Goal: Task Accomplishment & Management: Complete application form

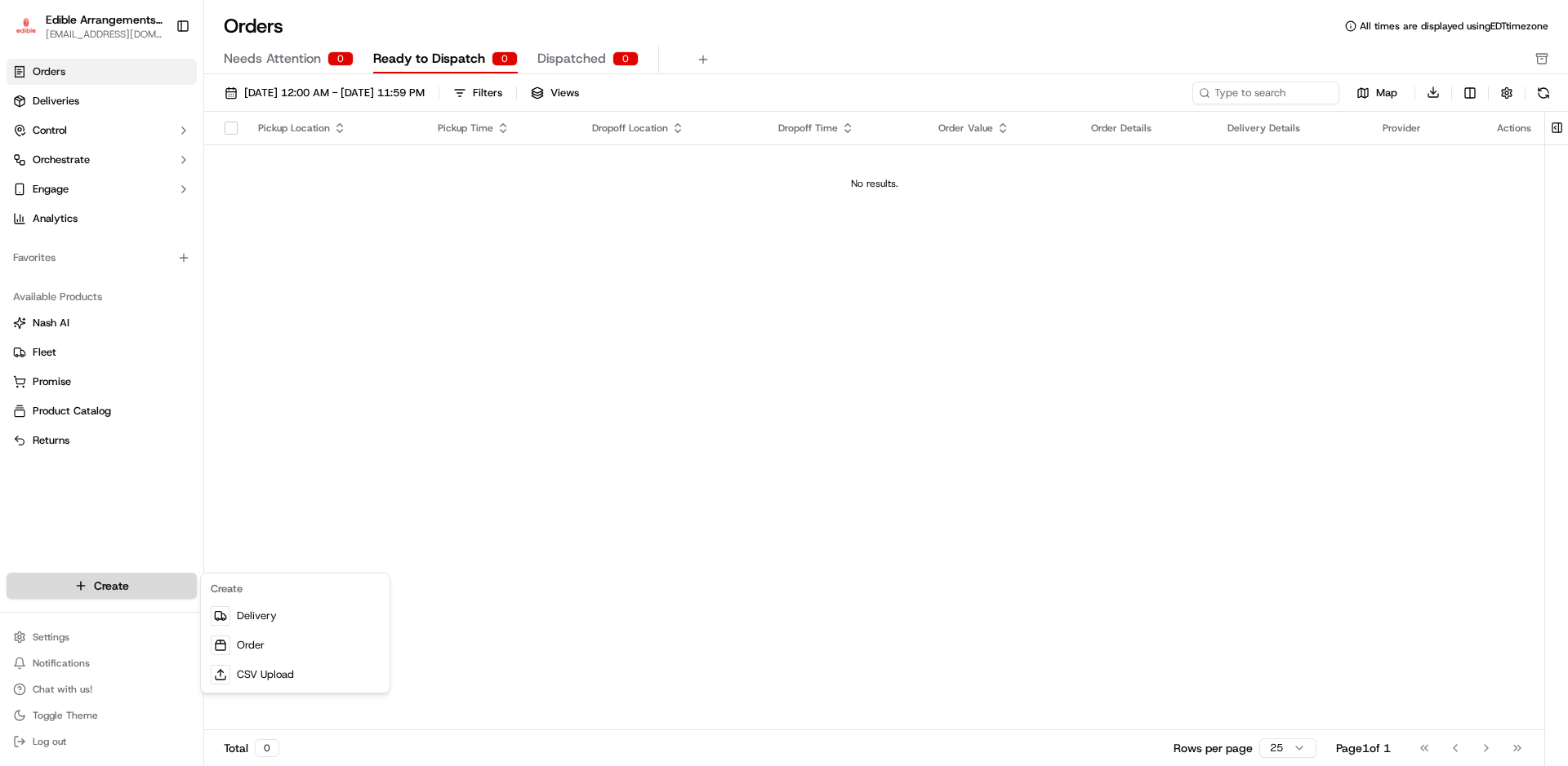
click at [133, 586] on html "Edible Arrangements - [GEOGRAPHIC_DATA] [EMAIL_ADDRESS][DOMAIN_NAME] Toggle Sid…" at bounding box center [784, 383] width 1568 height 766
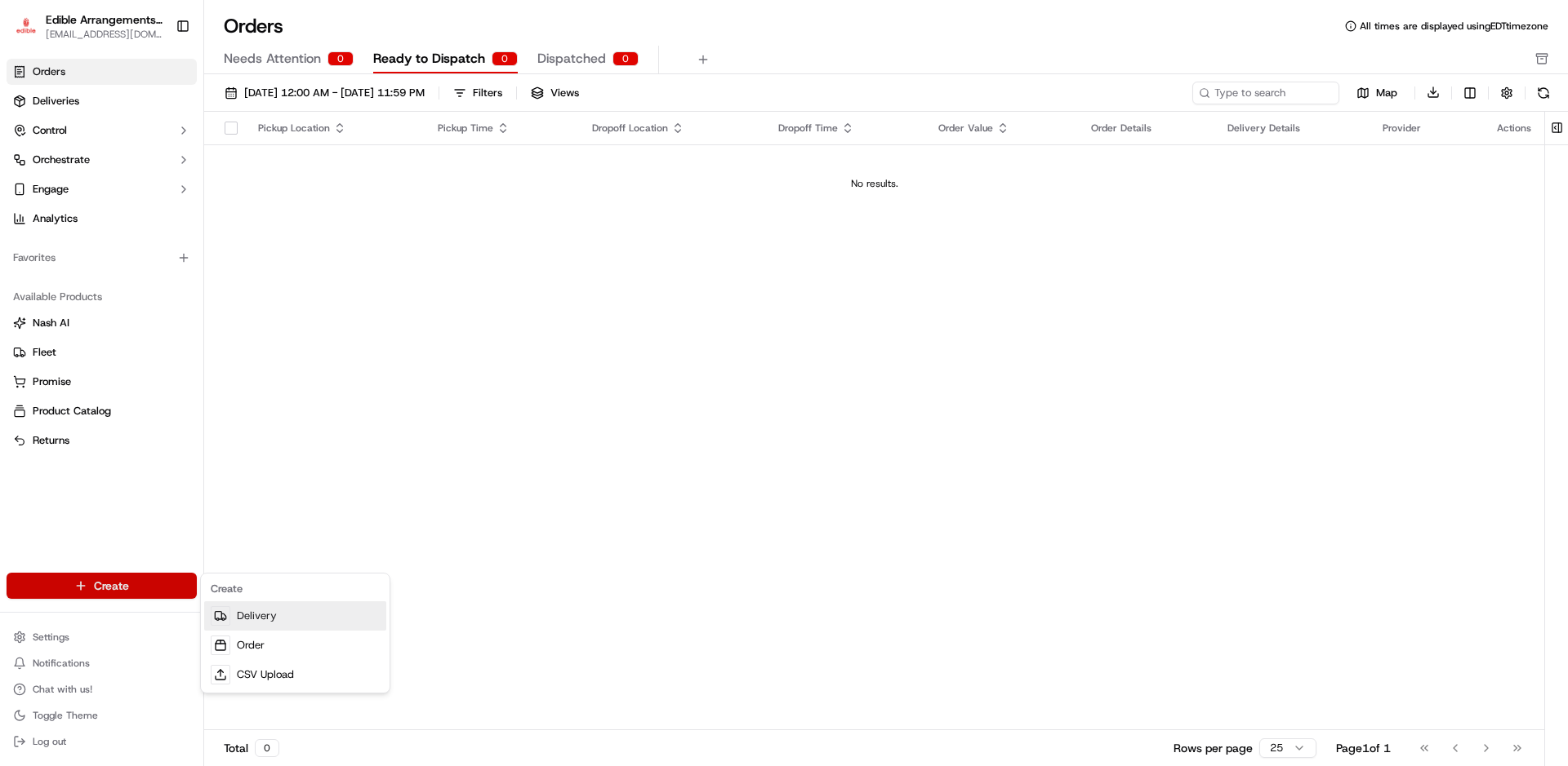
click at [310, 621] on link "Delivery" at bounding box center [295, 616] width 182 height 29
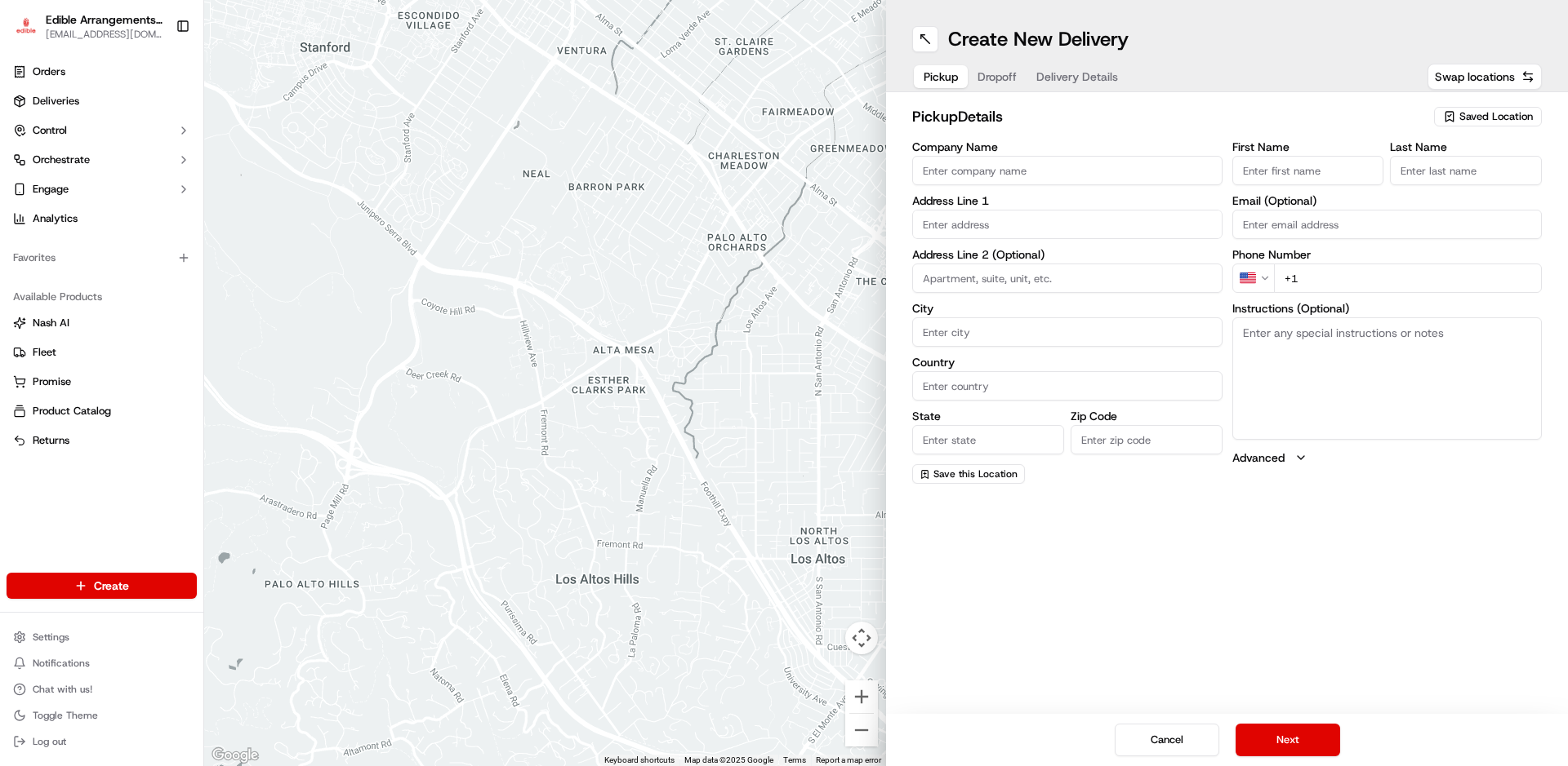
click at [1020, 166] on input "Company Name" at bounding box center [1067, 170] width 310 height 29
type input "1"
type input "edible"
click at [1038, 215] on input "text" at bounding box center [1067, 224] width 310 height 29
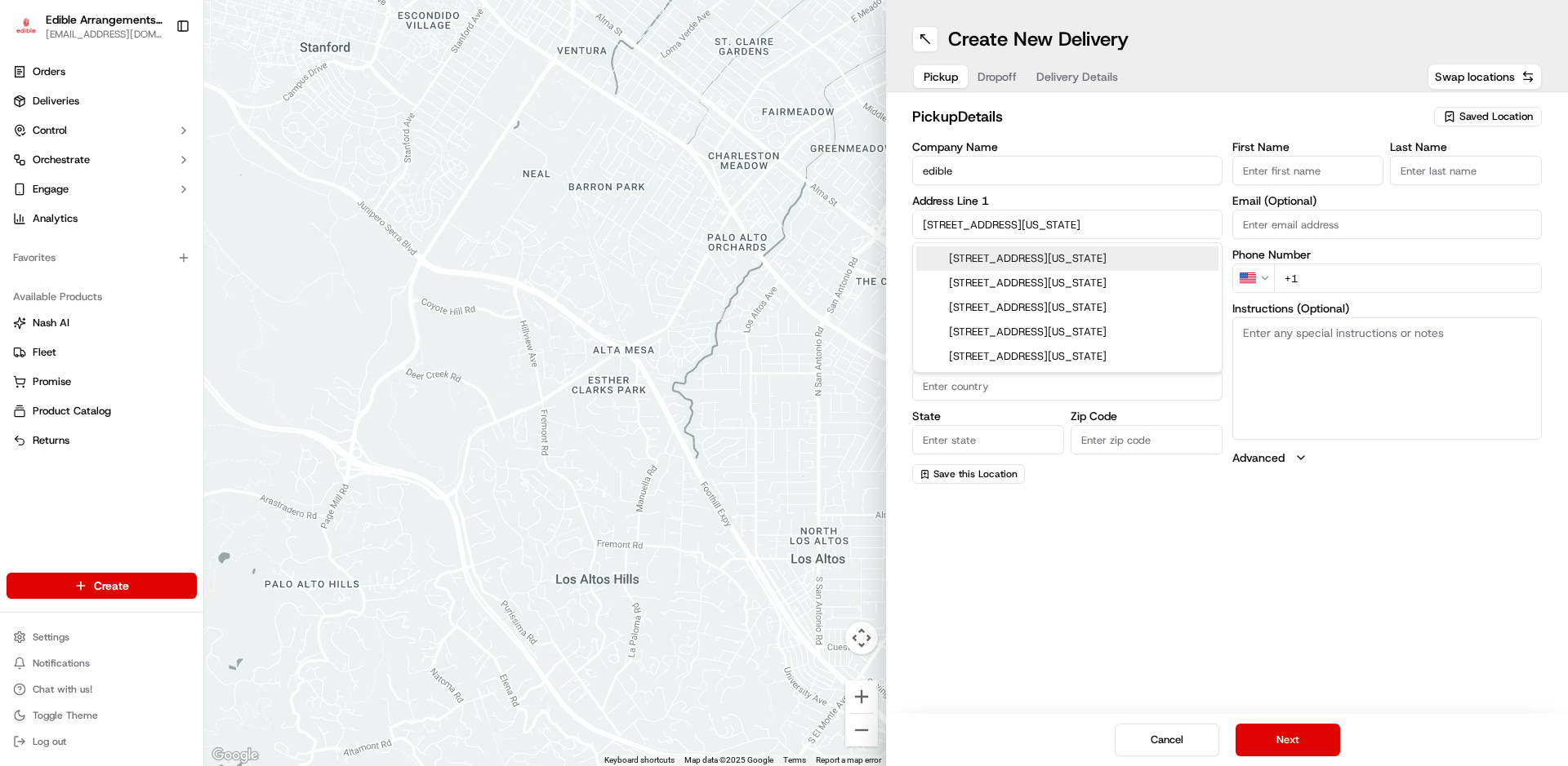
click at [1066, 252] on div "[STREET_ADDRESS][US_STATE]" at bounding box center [1067, 258] width 302 height 24
type input "[STREET_ADDRESS][US_STATE]"
type input "[GEOGRAPHIC_DATA]"
type input "CT"
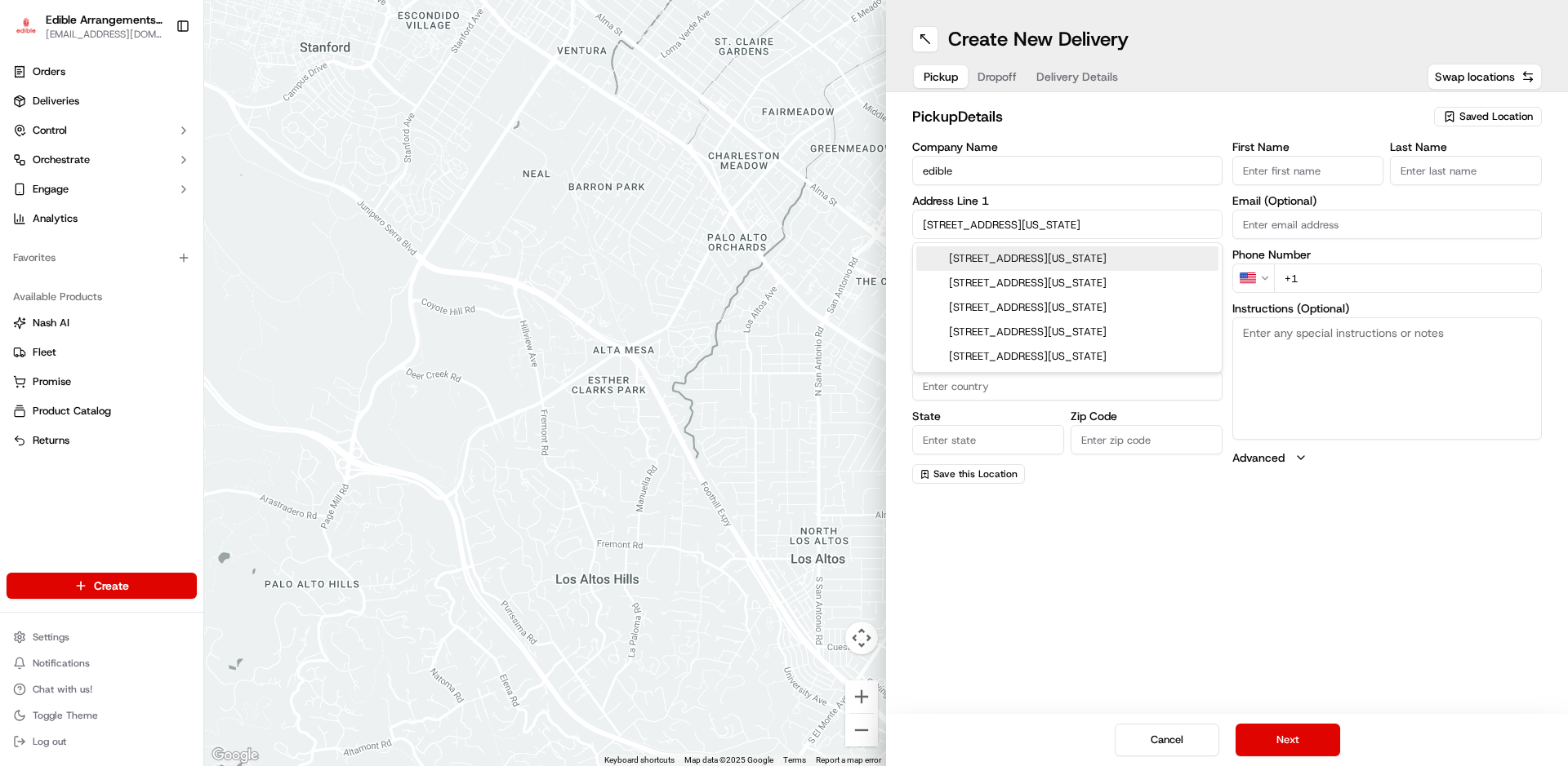
type input "06473"
type input "[STREET_ADDRESS][US_STATE]"
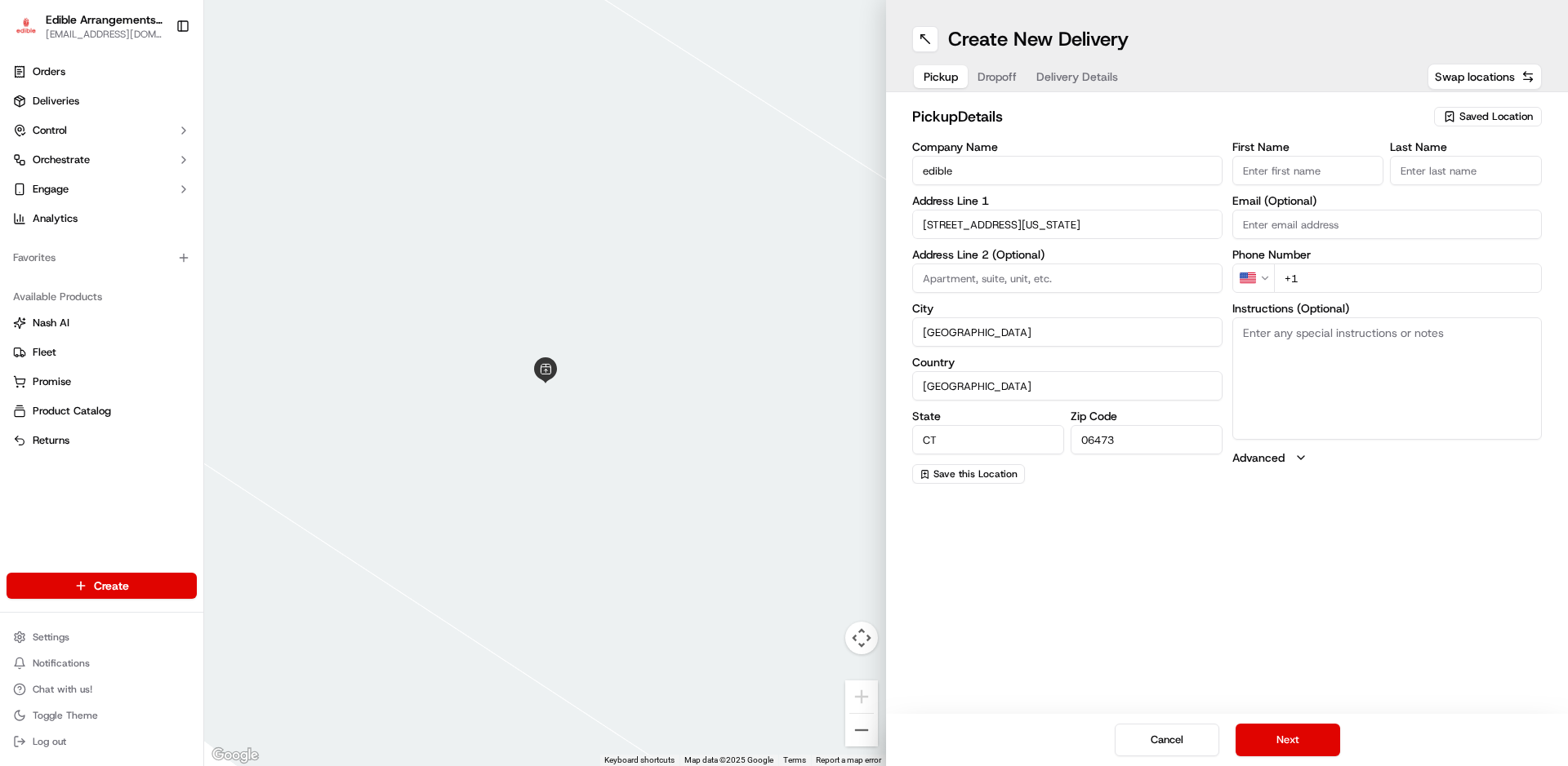
click at [1324, 156] on input "First Name" at bounding box center [1308, 170] width 152 height 29
type input "[PERSON_NAME]"
click at [1437, 172] on input "Last Name" at bounding box center [1466, 170] width 152 height 29
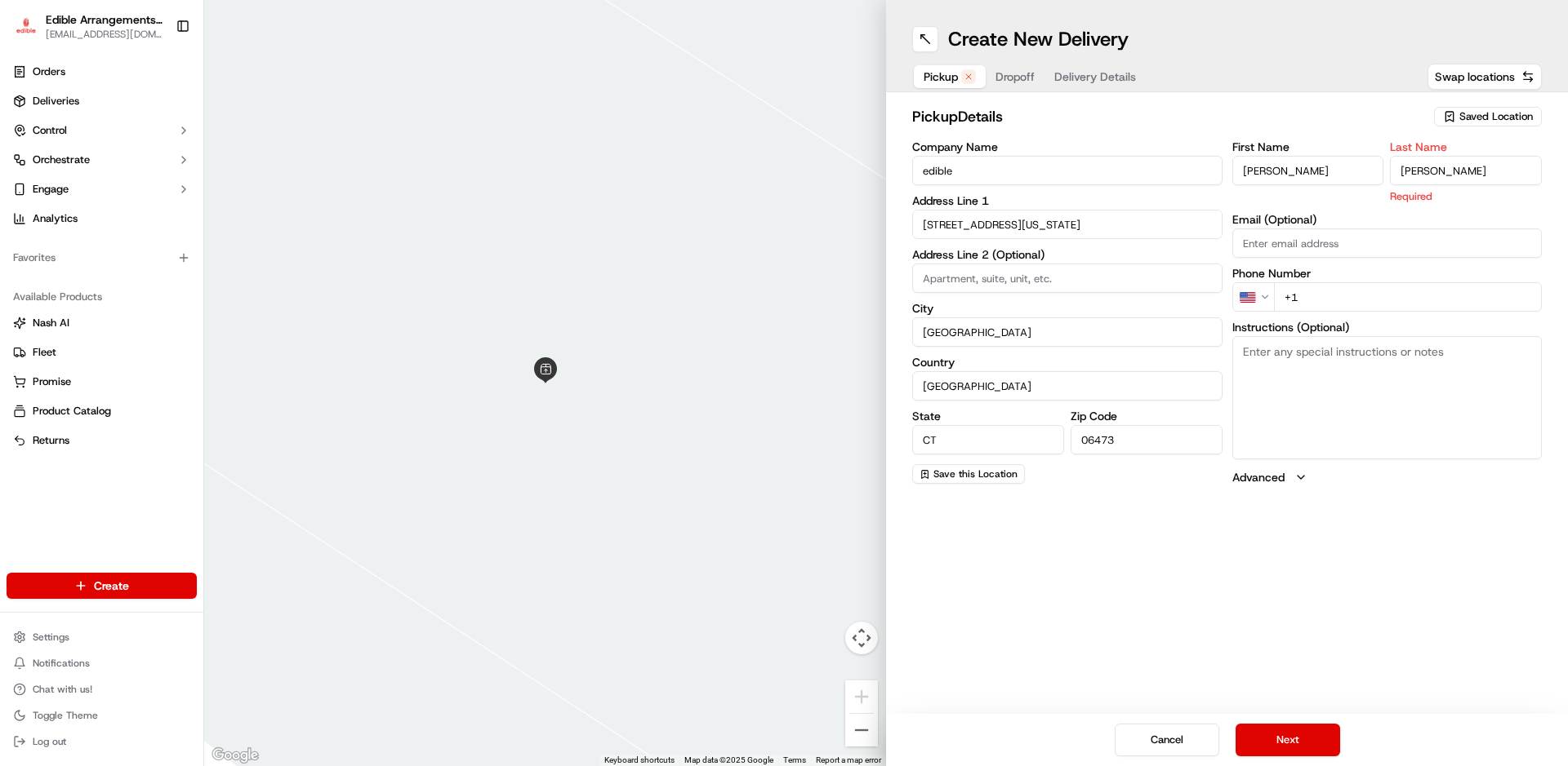
type input "[PERSON_NAME]"
click at [1362, 295] on div "First Name [PERSON_NAME] Last Name [PERSON_NAME] Required Email (Optional) Phon…" at bounding box center [1387, 313] width 310 height 344
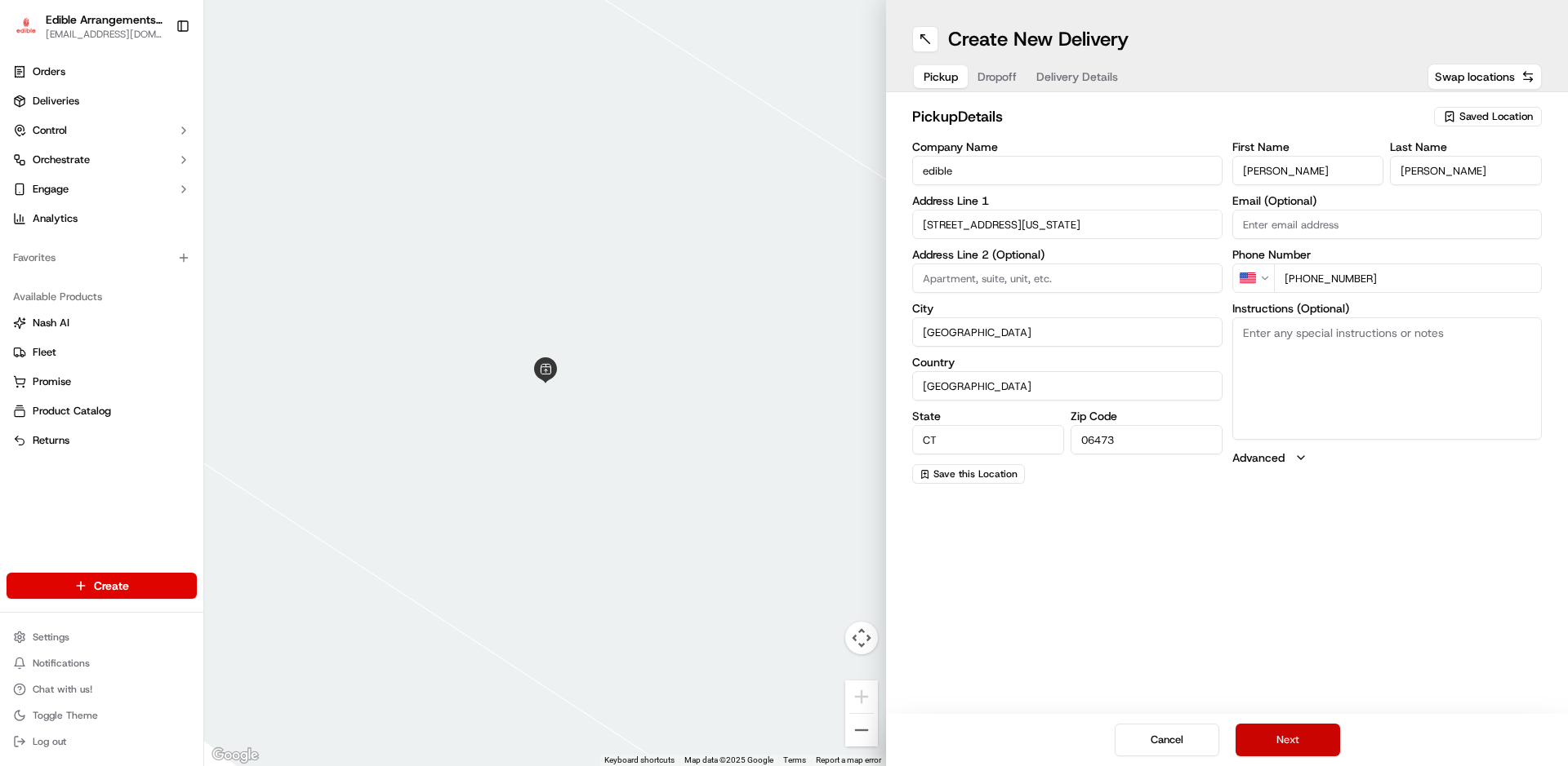
type input "[PHONE_NUMBER]"
click at [1292, 728] on button "Next" at bounding box center [1287, 740] width 104 height 33
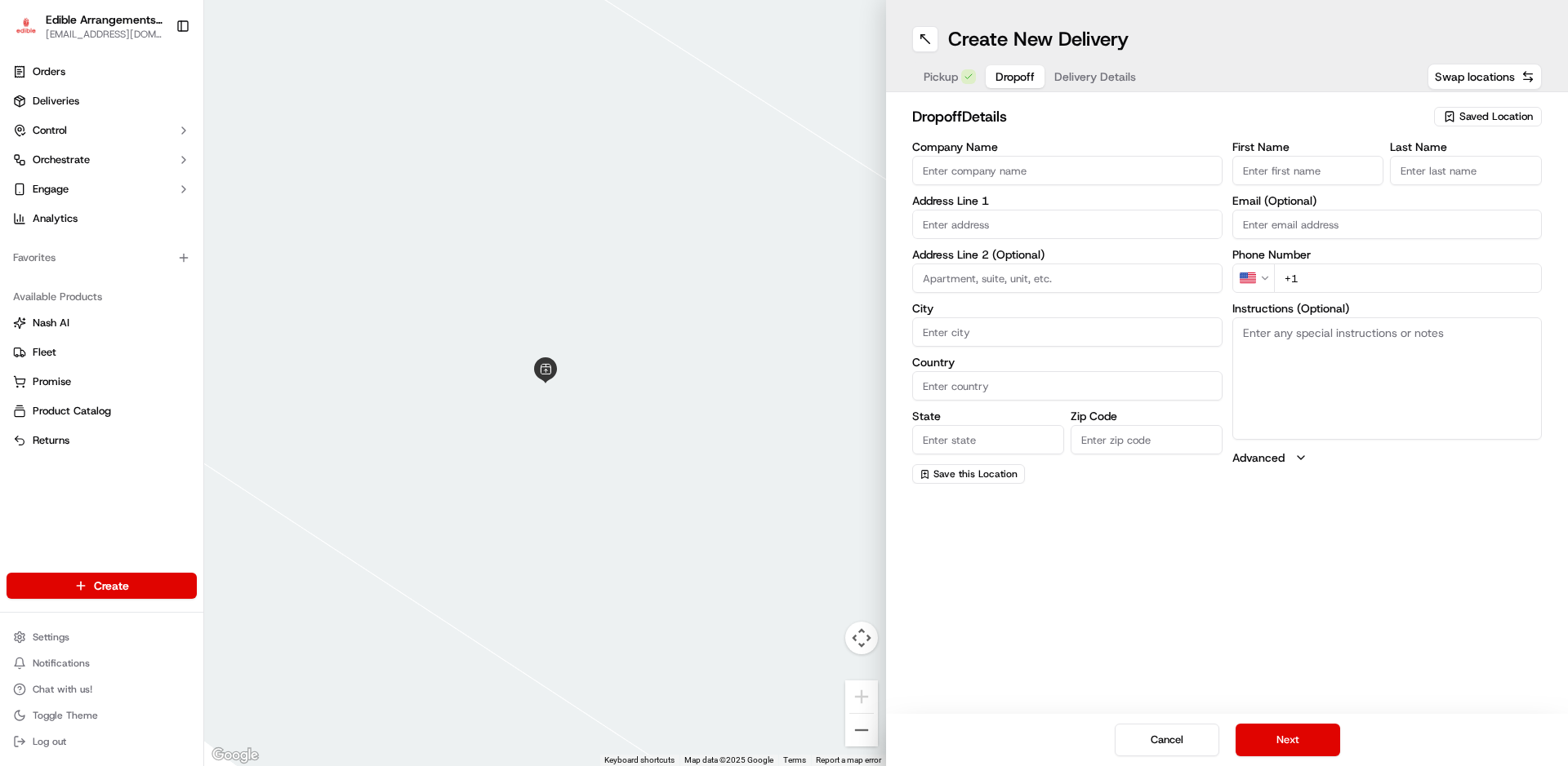
click at [1054, 166] on input "Company Name" at bounding box center [1067, 170] width 310 height 29
type input "house"
click at [1159, 222] on input "text" at bounding box center [1067, 224] width 310 height 29
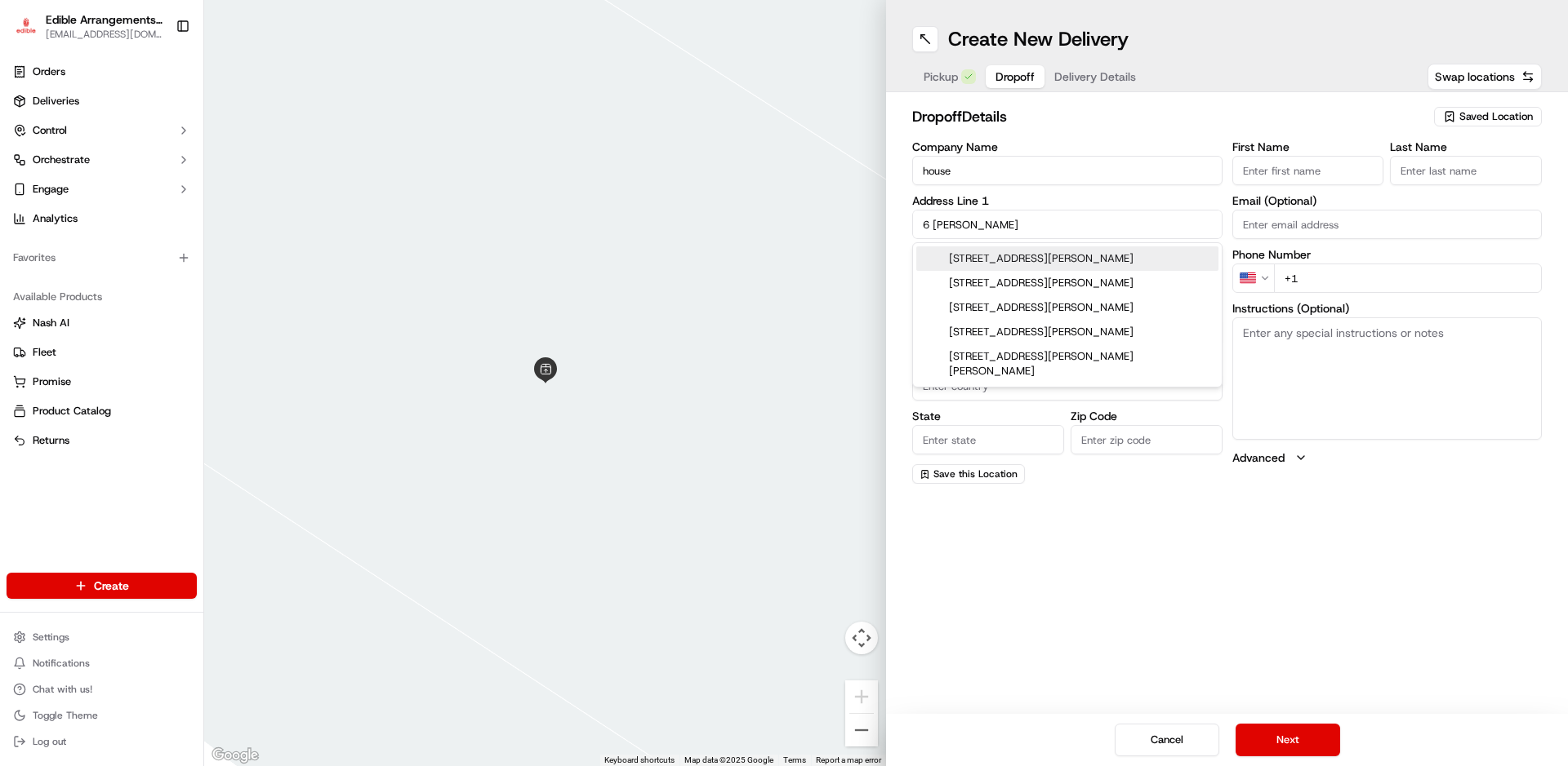
click at [1143, 252] on div "[STREET_ADDRESS][PERSON_NAME]" at bounding box center [1067, 258] width 302 height 24
type input "[STREET_ADDRESS][PERSON_NAME]"
type input "Wallingford"
type input "[GEOGRAPHIC_DATA]"
type input "CT"
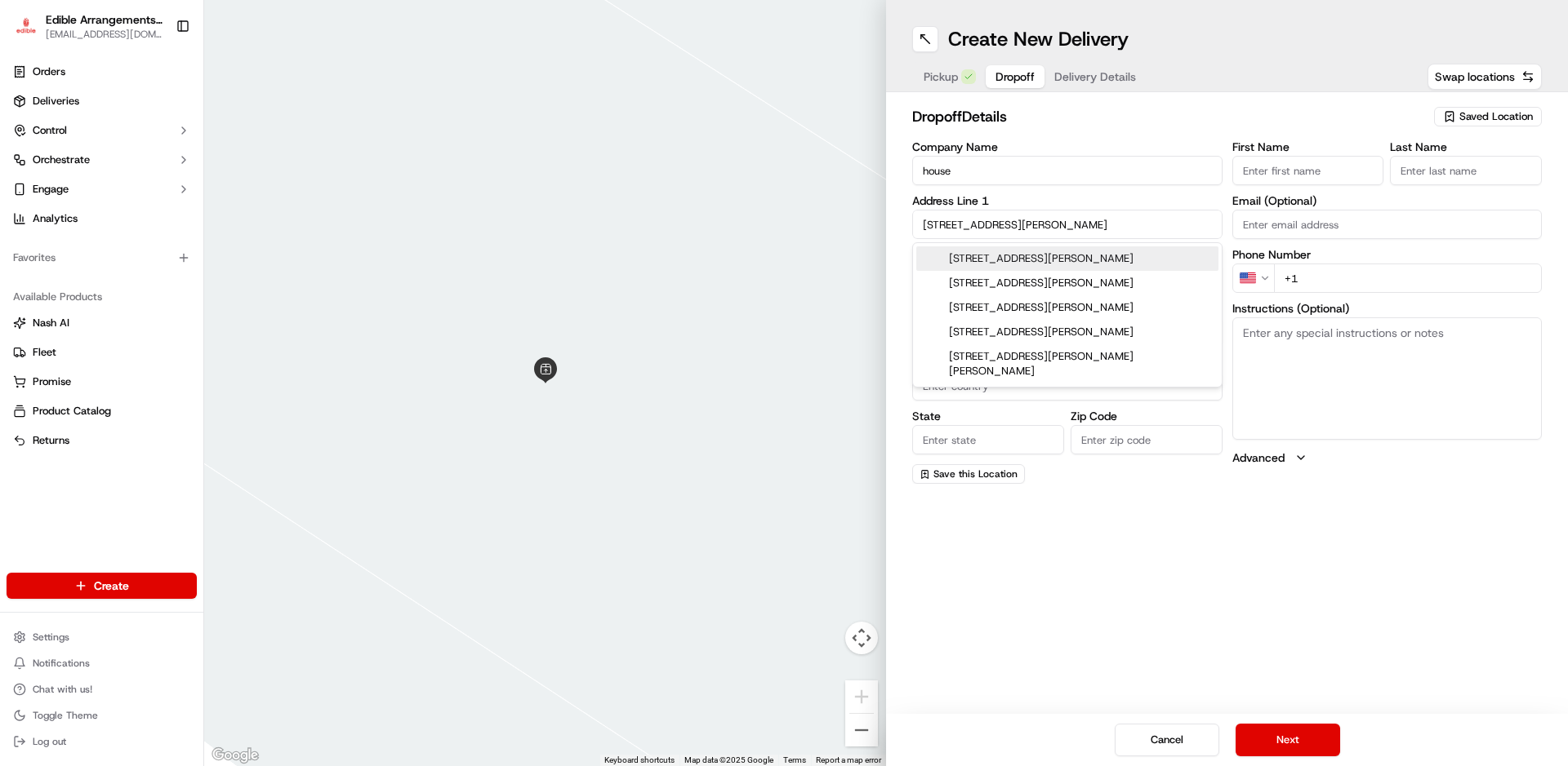
type input "06492"
type input "[STREET_ADDRESS][PERSON_NAME]"
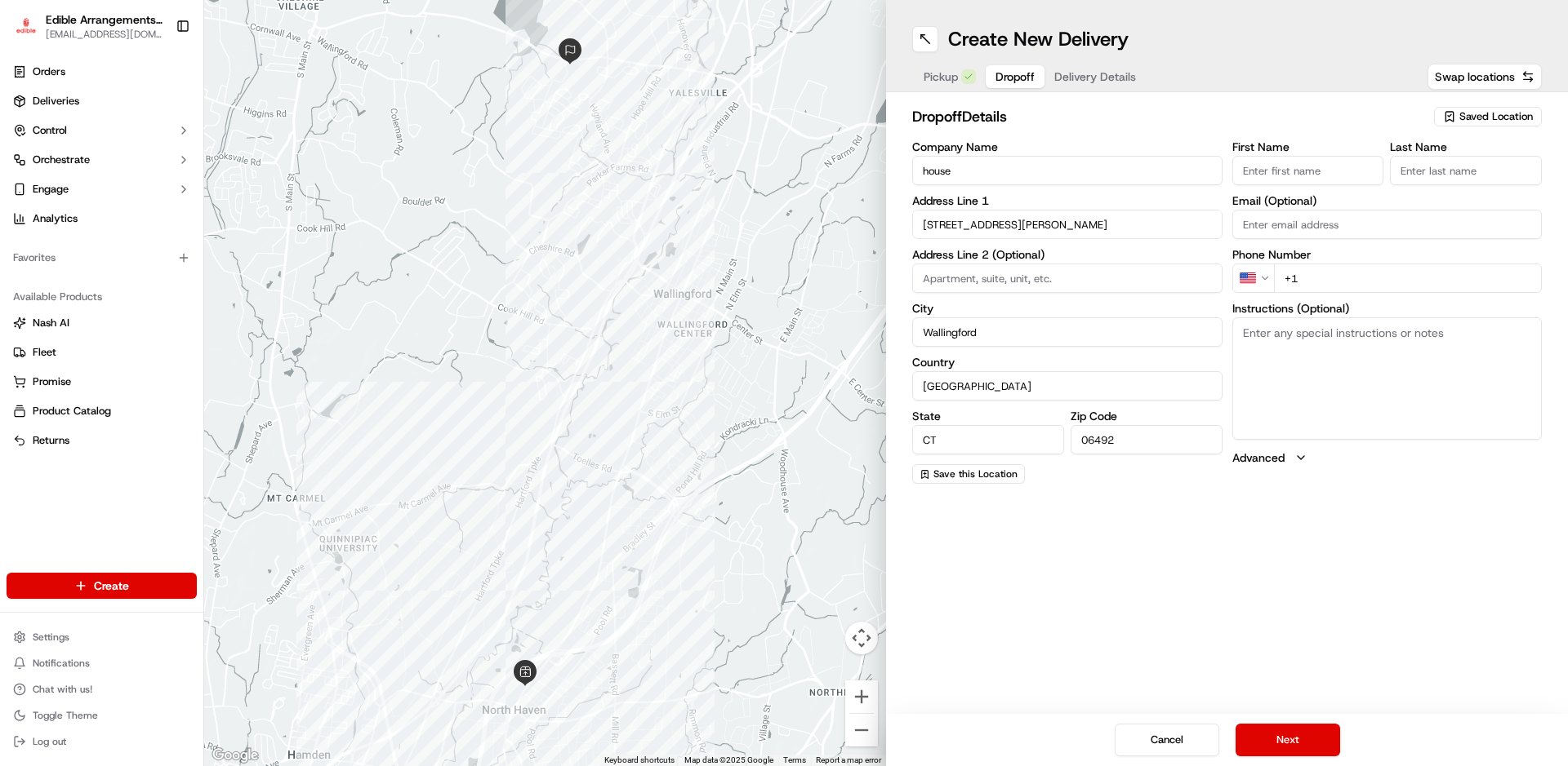
click at [1365, 163] on input "First Name" at bounding box center [1308, 170] width 152 height 29
type input "[PERSON_NAME]"
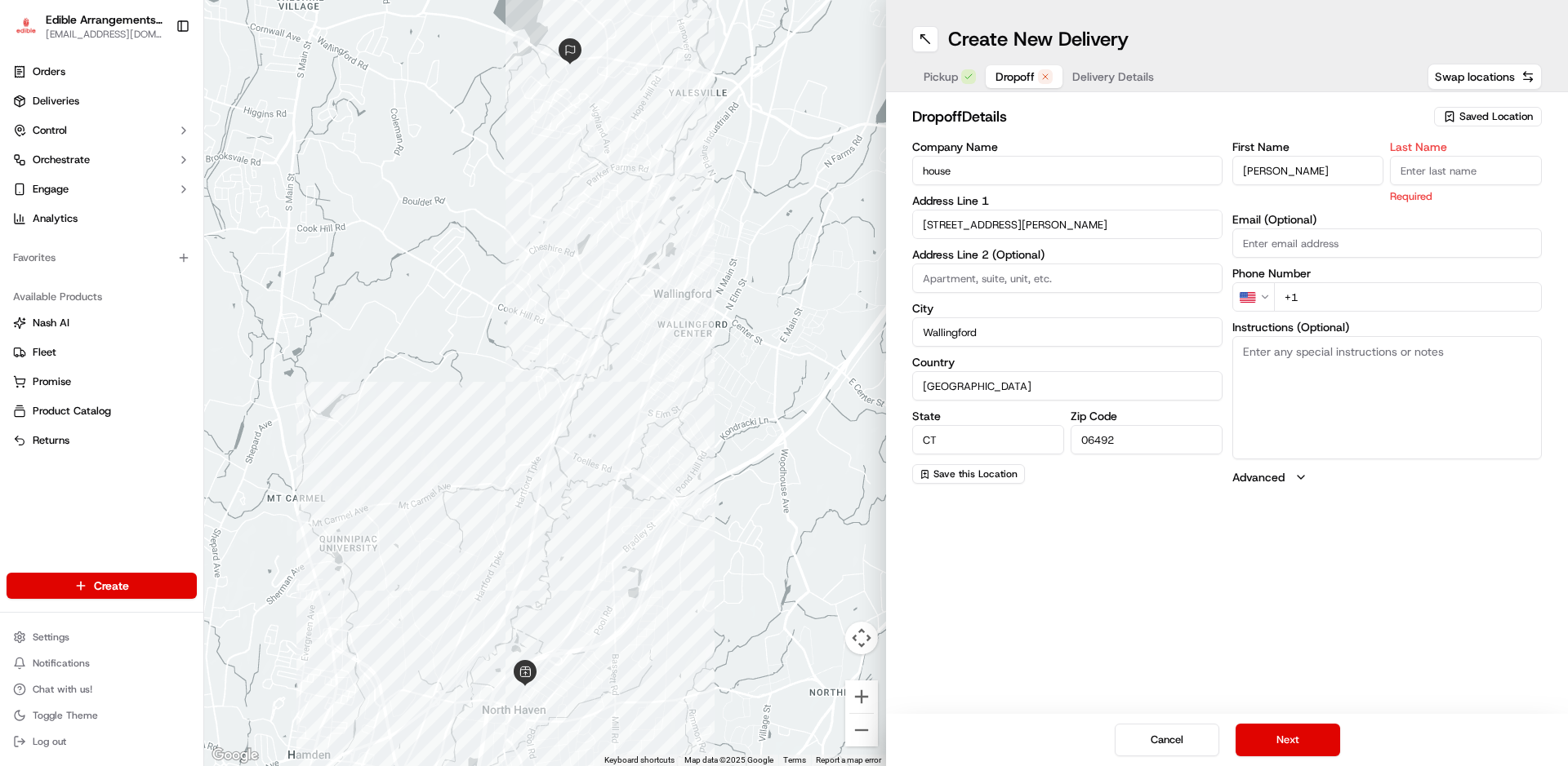
click at [1450, 176] on input "Last Name" at bounding box center [1466, 170] width 152 height 29
type input "Simlin"
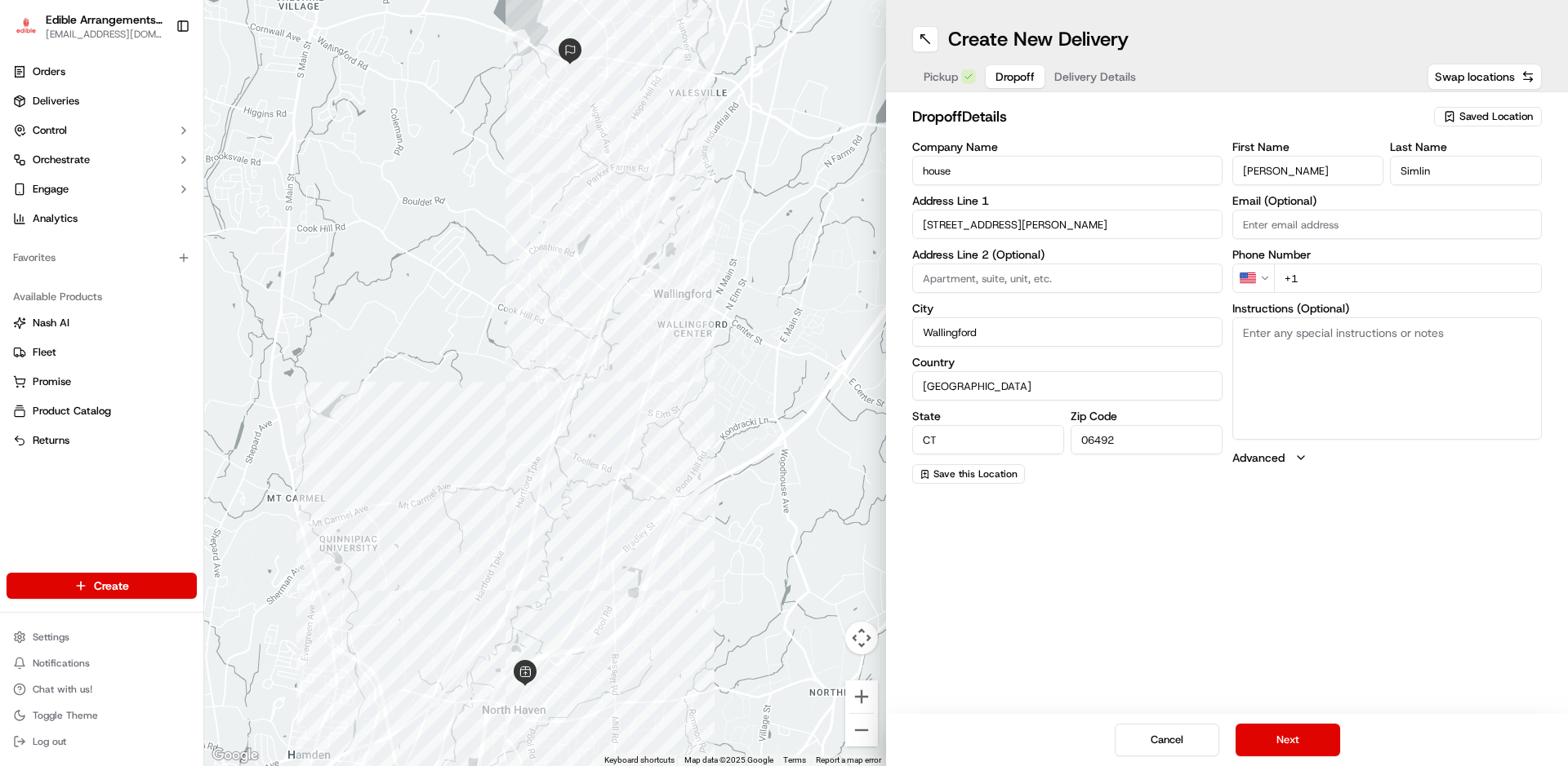
click at [1386, 293] on div "First Name [PERSON_NAME] Last Name [PERSON_NAME] Email (Optional) Phone Number …" at bounding box center [1387, 312] width 310 height 342
type input "[PHONE_NUMBER]"
click at [1301, 729] on button "Next" at bounding box center [1287, 740] width 104 height 33
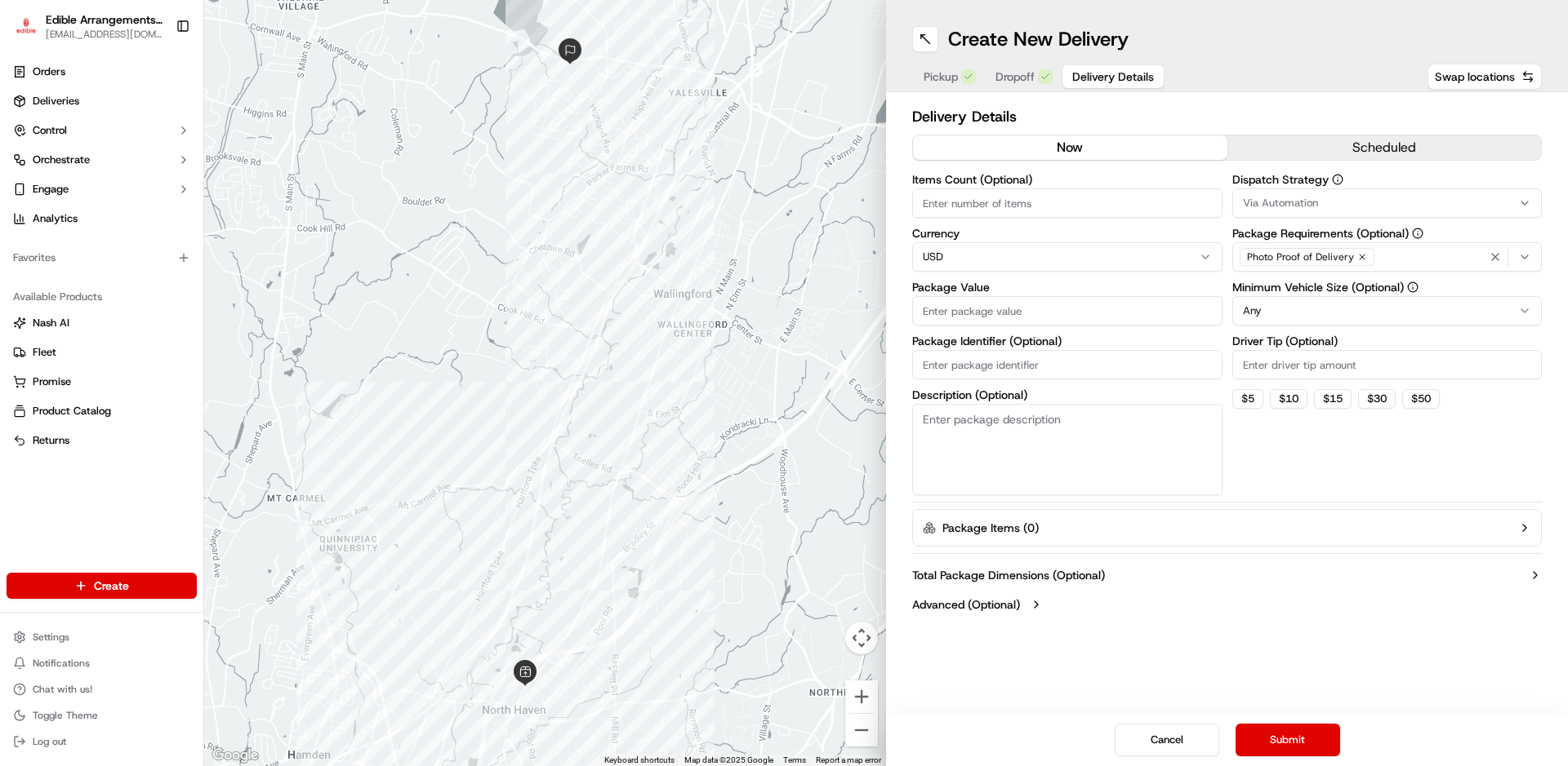
click at [1044, 202] on input "Items Count (Optional)" at bounding box center [1067, 203] width 310 height 29
type input "1"
click at [1031, 312] on input "Package Value" at bounding box center [1067, 311] width 310 height 29
type input "54.99"
click at [1097, 367] on input "Package Identifier (Optional)" at bounding box center [1067, 364] width 310 height 29
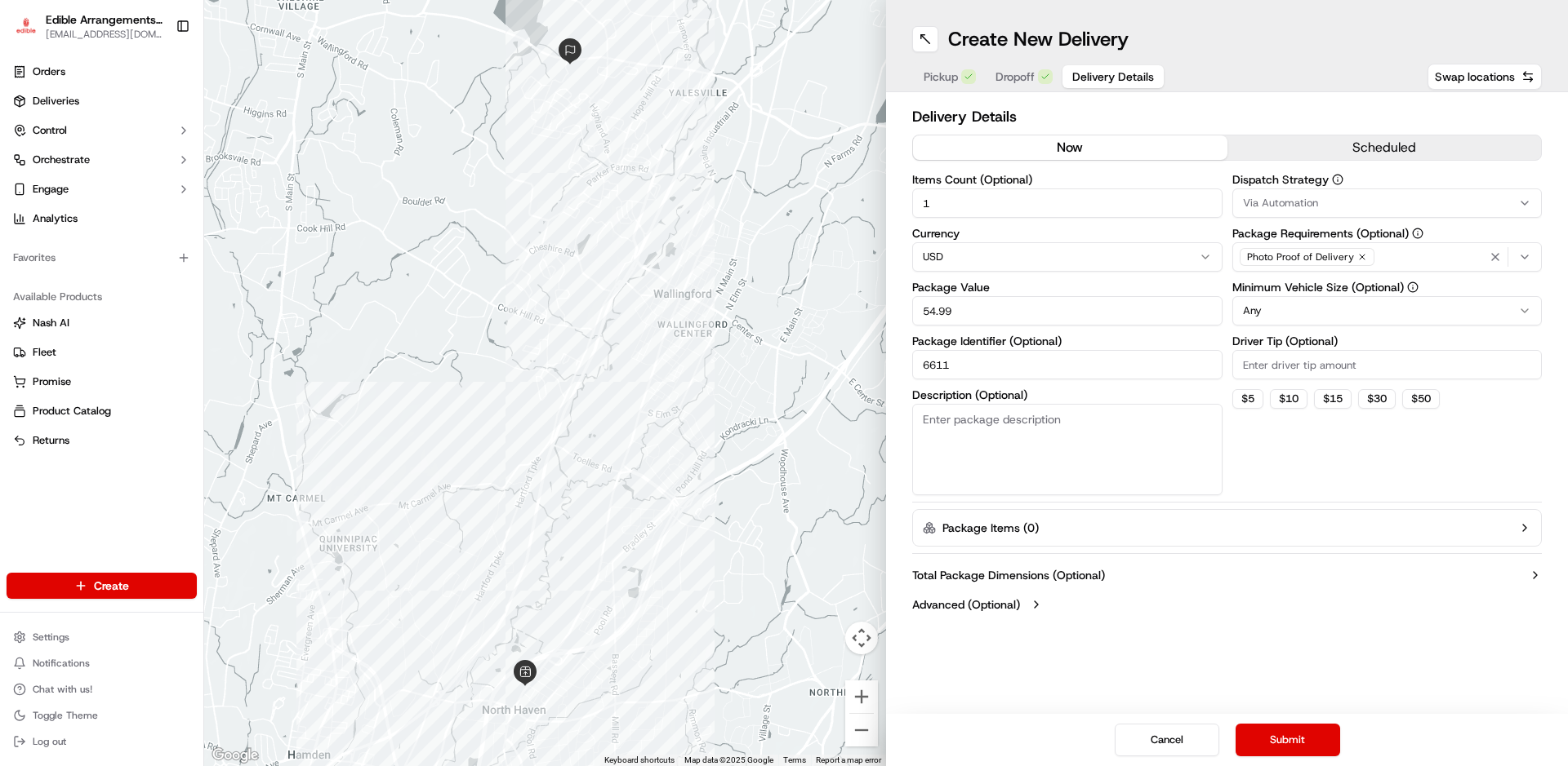
type input "6611"
click at [1061, 429] on textarea "Description (Optional)" at bounding box center [1067, 449] width 310 height 91
type textarea "flowers"
click at [1281, 741] on button "Submit" at bounding box center [1287, 740] width 104 height 33
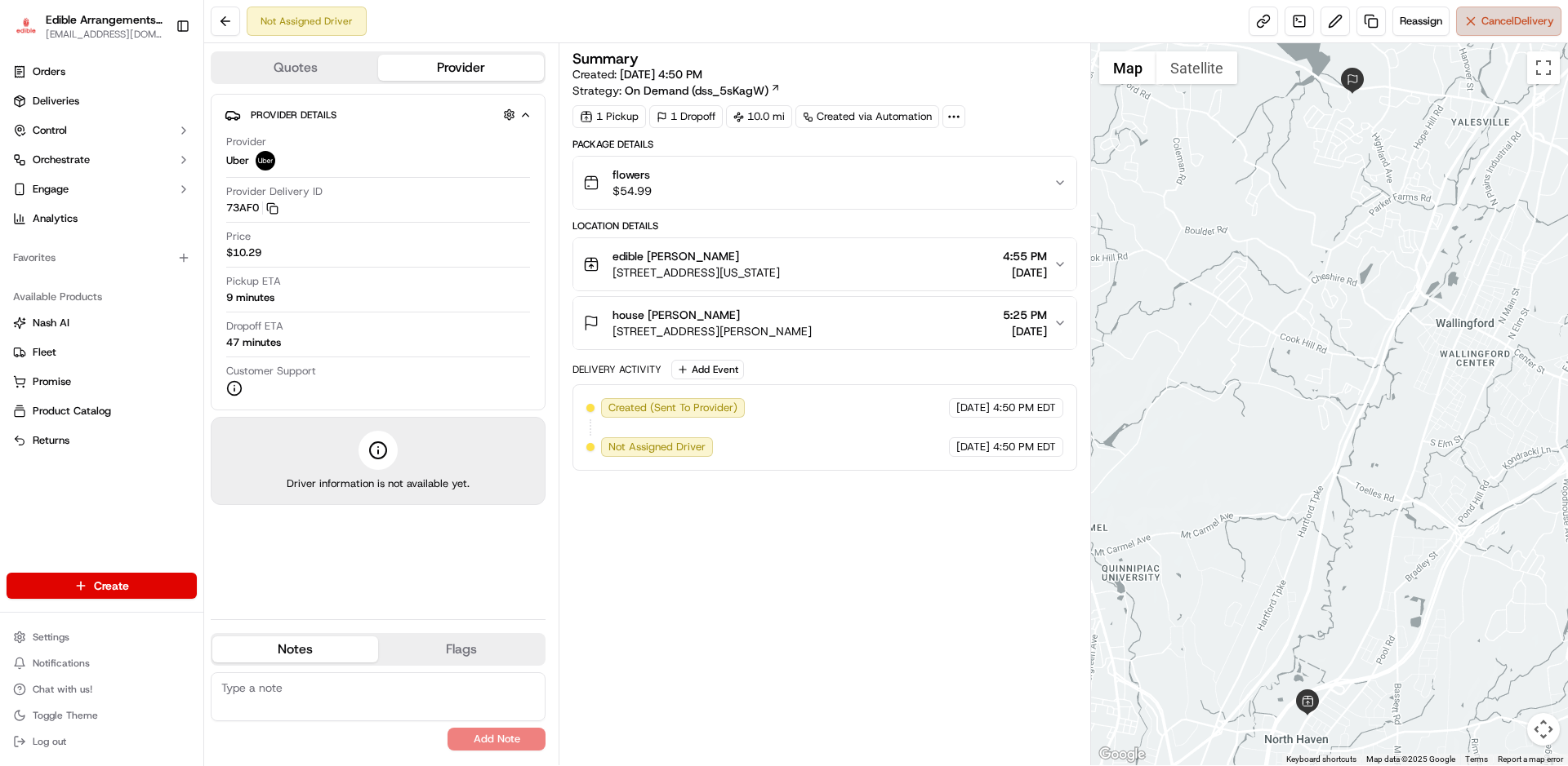
click at [1504, 12] on button "Cancel Delivery" at bounding box center [1509, 21] width 105 height 29
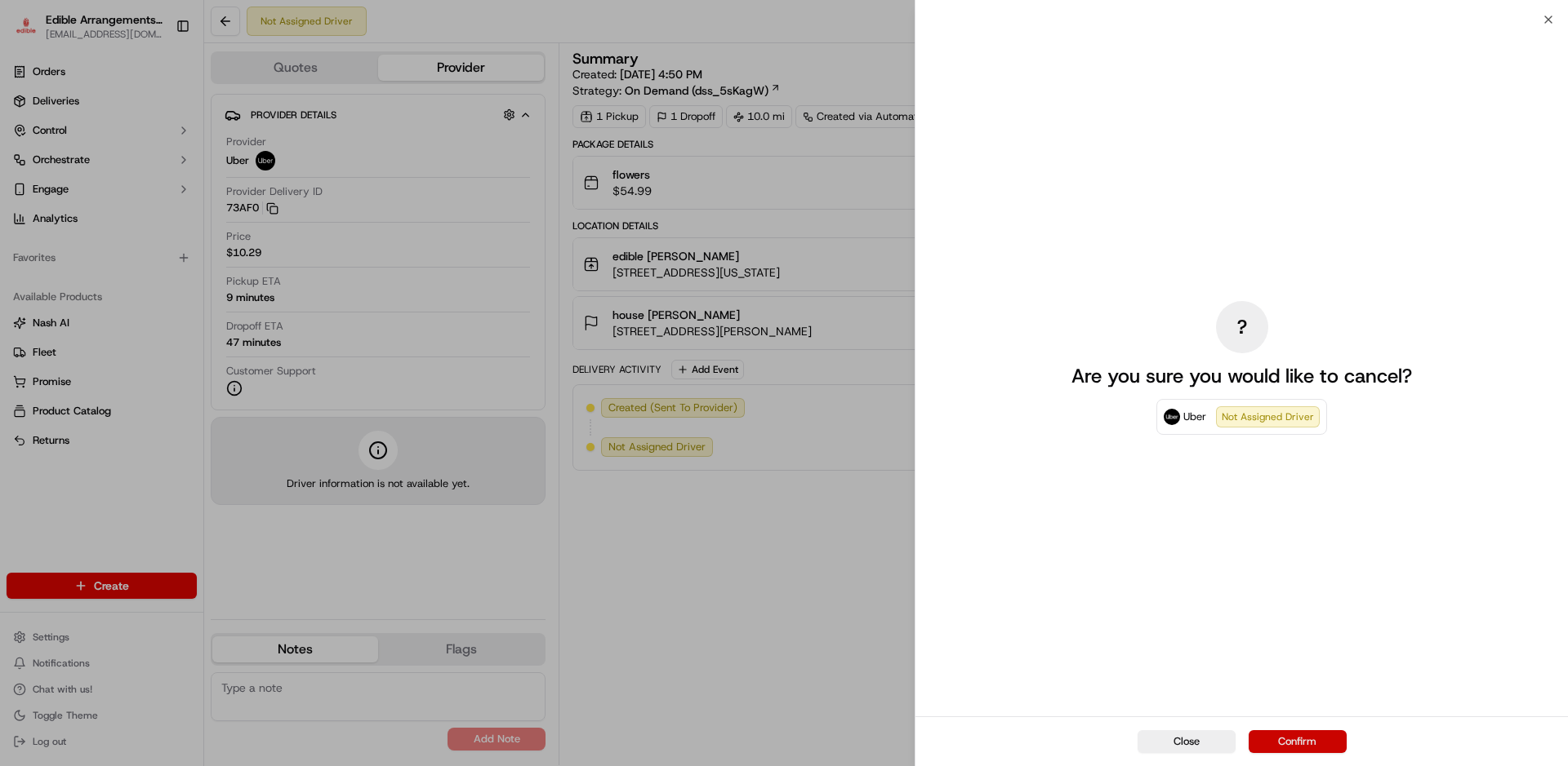
click at [1304, 739] on button "Confirm" at bounding box center [1297, 741] width 98 height 23
